Goal: Navigation & Orientation: Go to known website

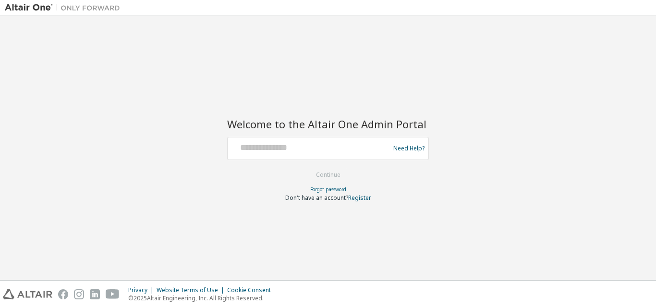
click at [288, 154] on div at bounding box center [310, 148] width 157 height 18
